Goal: Information Seeking & Learning: Compare options

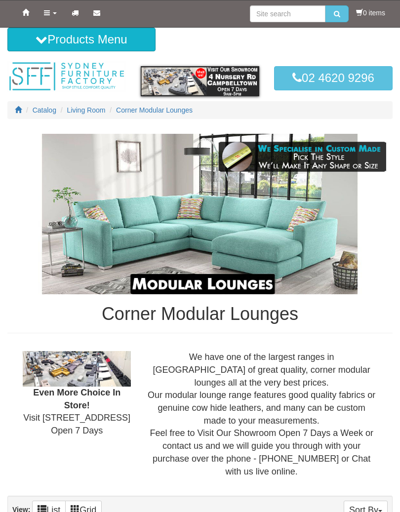
scroll to position [768, 0]
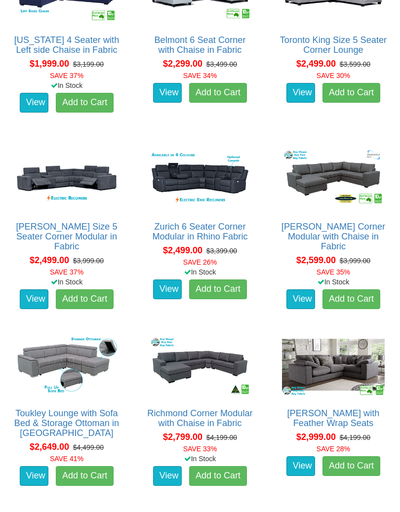
click at [163, 280] on link "View" at bounding box center [167, 290] width 29 height 20
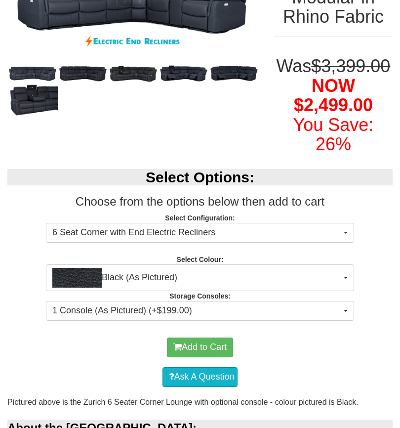
scroll to position [192, 0]
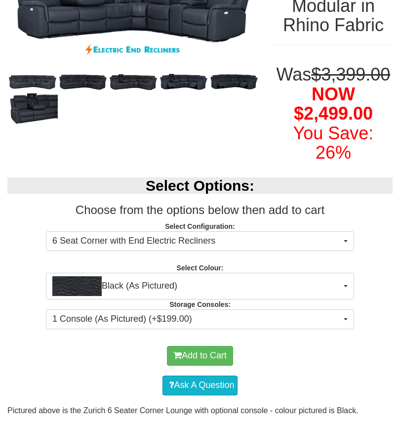
click at [350, 251] on button "6 Seat Corner with End Electric Recliners" at bounding box center [200, 241] width 308 height 20
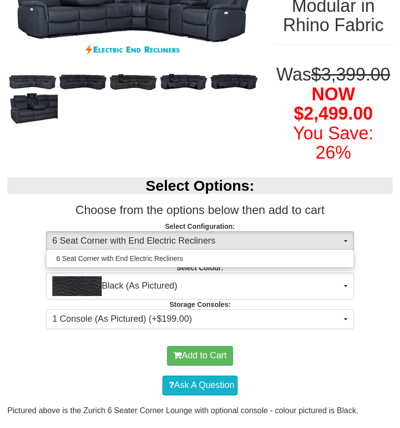
click at [396, 261] on div at bounding box center [200, 214] width 400 height 428
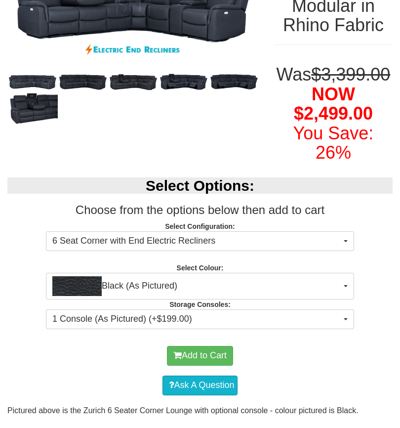
click at [348, 299] on button "Black (As Pictured)" at bounding box center [200, 286] width 308 height 27
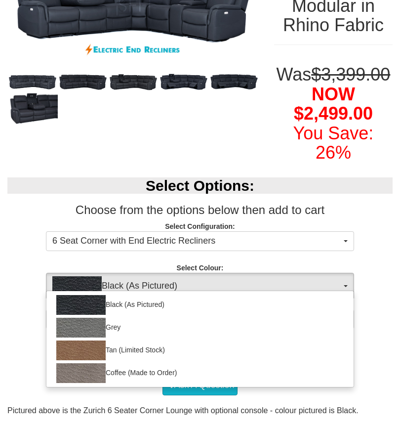
click at [389, 294] on div at bounding box center [200, 214] width 400 height 428
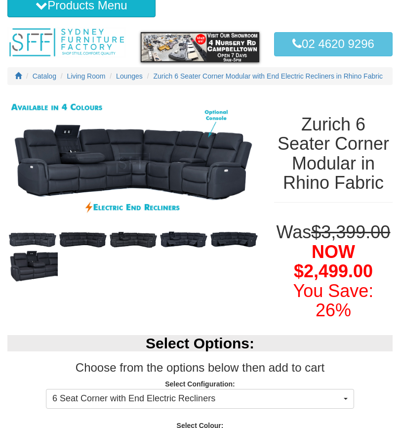
scroll to position [0, 0]
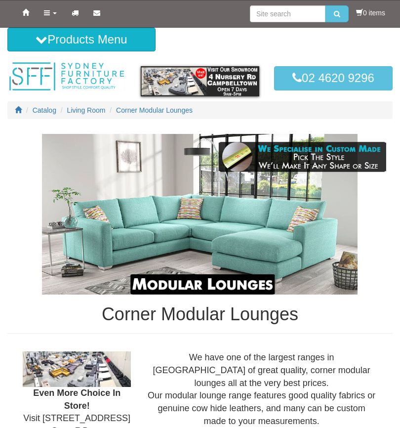
scroll to position [768, 0]
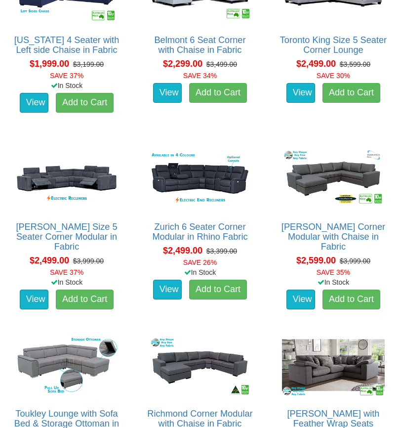
click at [29, 289] on link "View" at bounding box center [34, 299] width 29 height 20
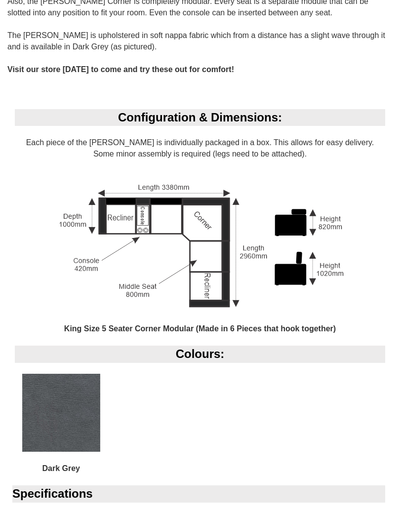
scroll to position [679, 0]
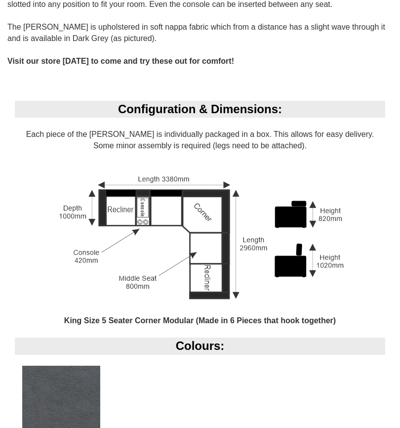
click at [223, 340] on div "Colours:" at bounding box center [200, 345] width 370 height 17
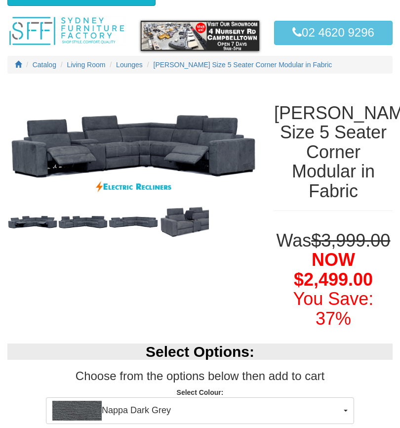
scroll to position [0, 0]
